Goal: Navigation & Orientation: Find specific page/section

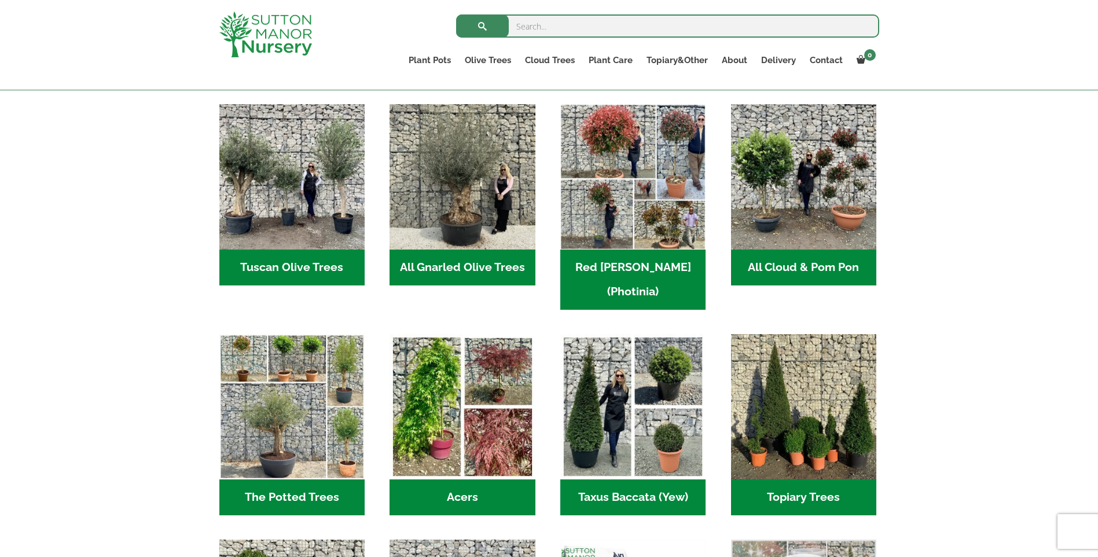
scroll to position [752, 0]
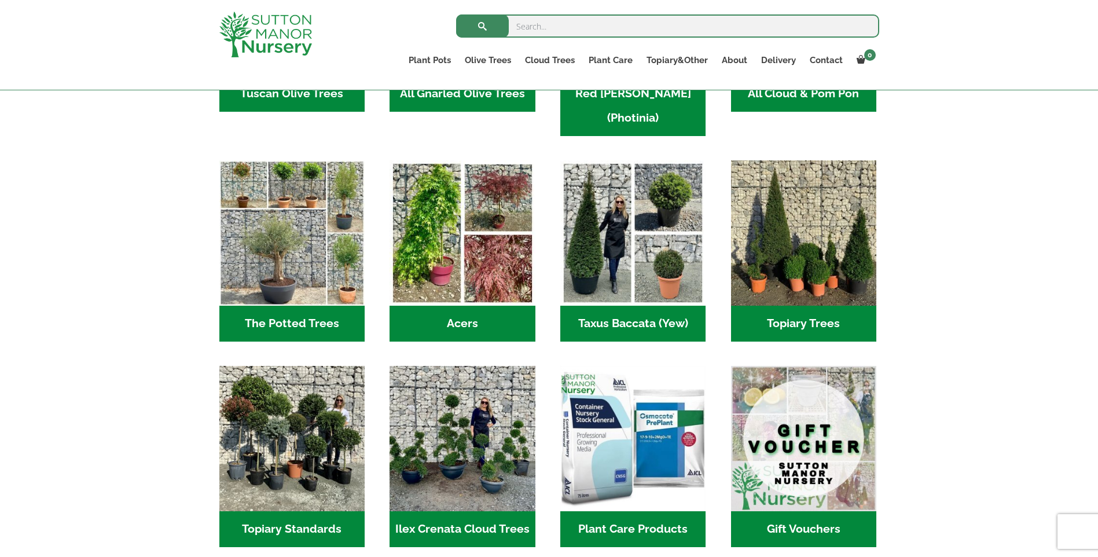
click at [799, 306] on h2 "Topiary Trees (7)" at bounding box center [803, 324] width 145 height 36
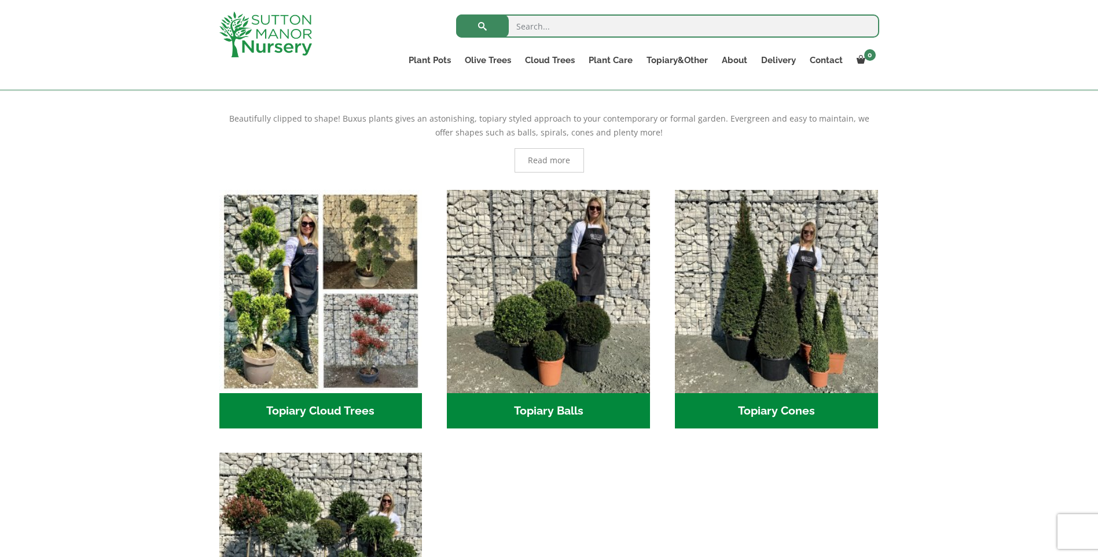
click at [306, 402] on h2 "Topiary Cloud Trees (1)" at bounding box center [320, 411] width 203 height 36
